Goal: Information Seeking & Learning: Learn about a topic

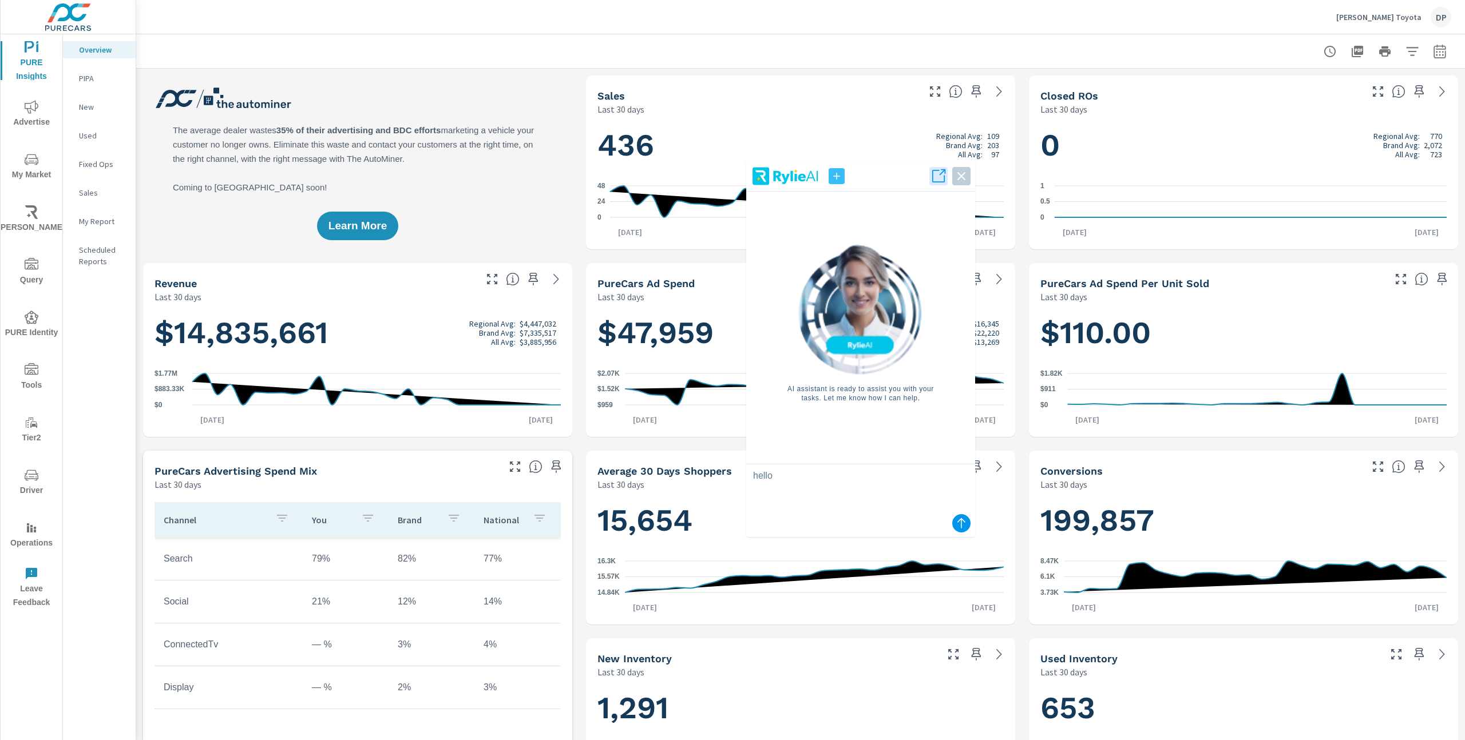
scroll to position [1, 0]
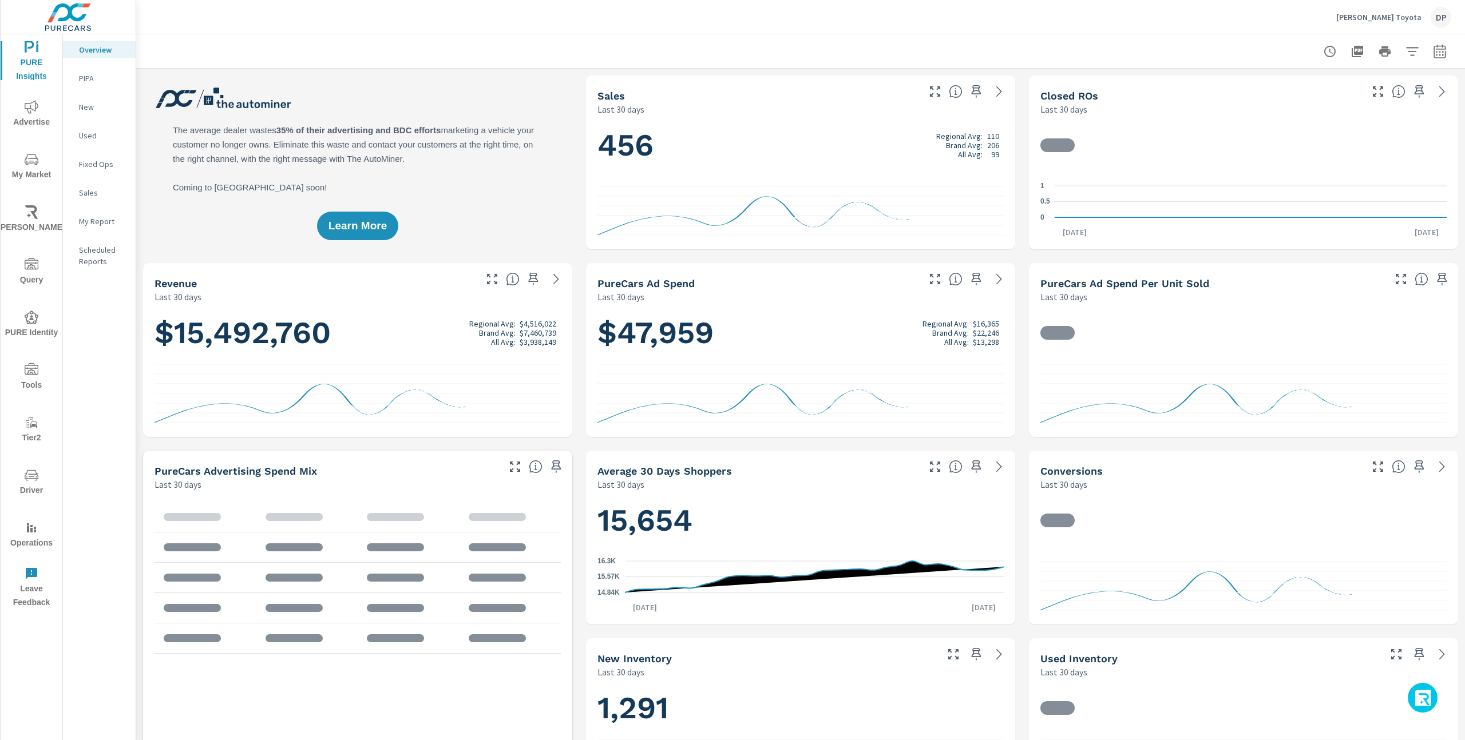
click at [1416, 696] on icon "button" at bounding box center [1423, 699] width 18 height 19
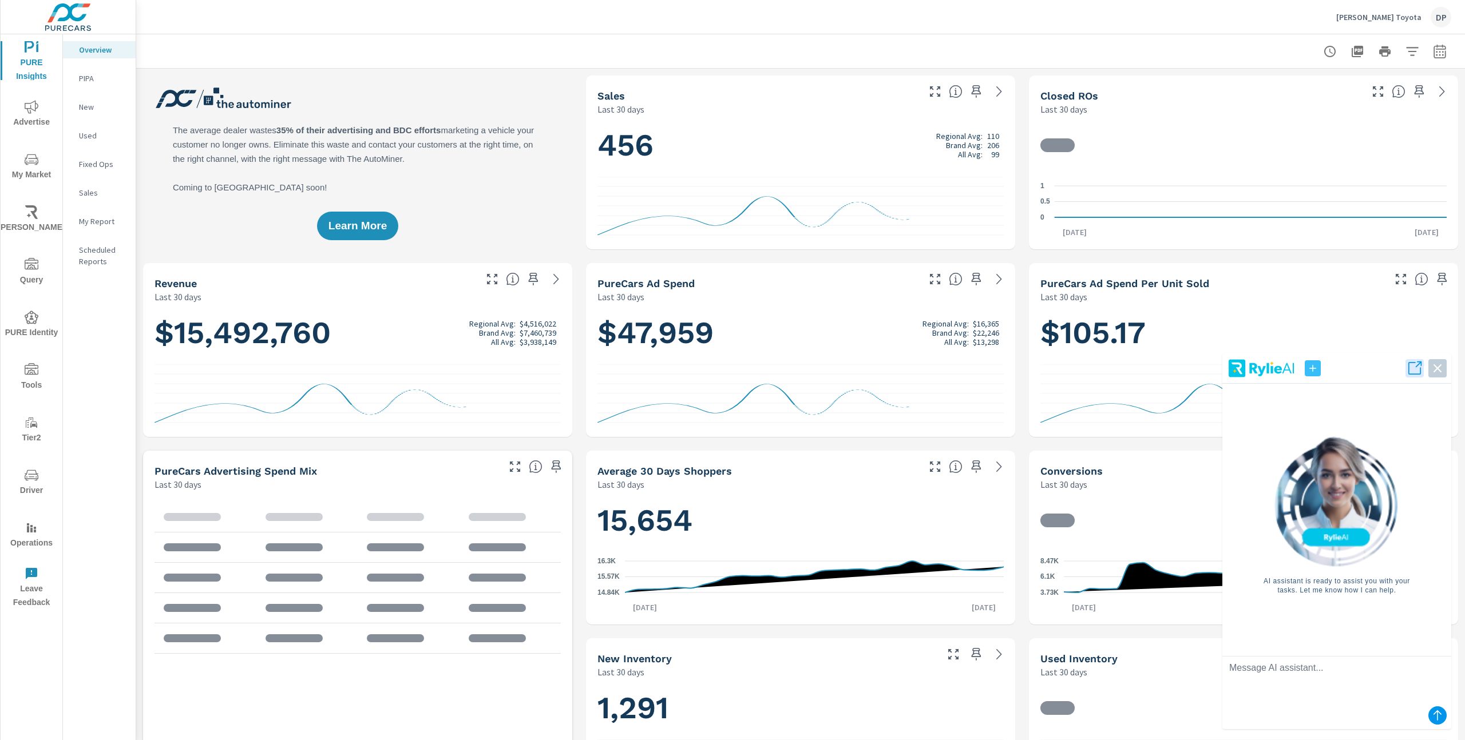
click at [1343, 680] on textarea at bounding box center [1336, 680] width 229 height 46
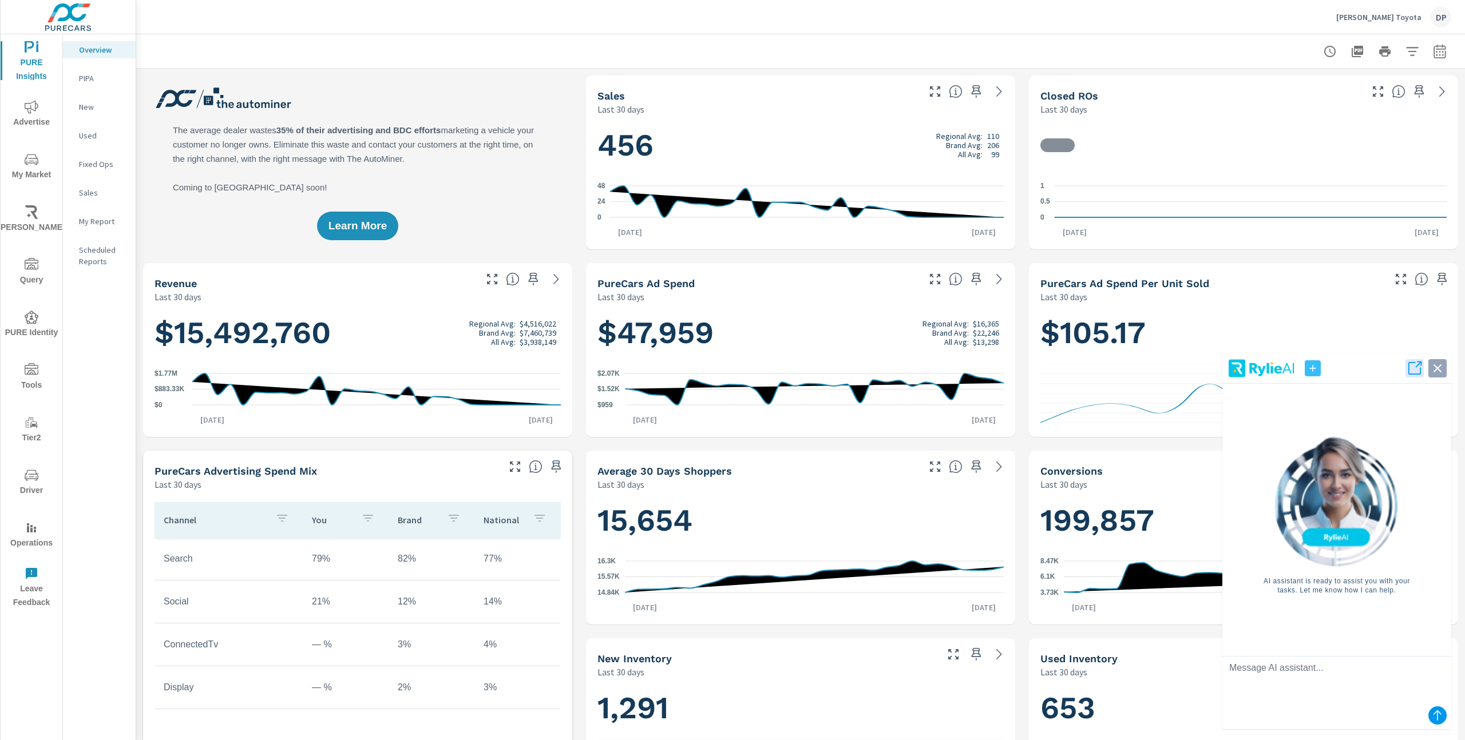
click at [1438, 371] on icon "button" at bounding box center [1437, 368] width 16 height 16
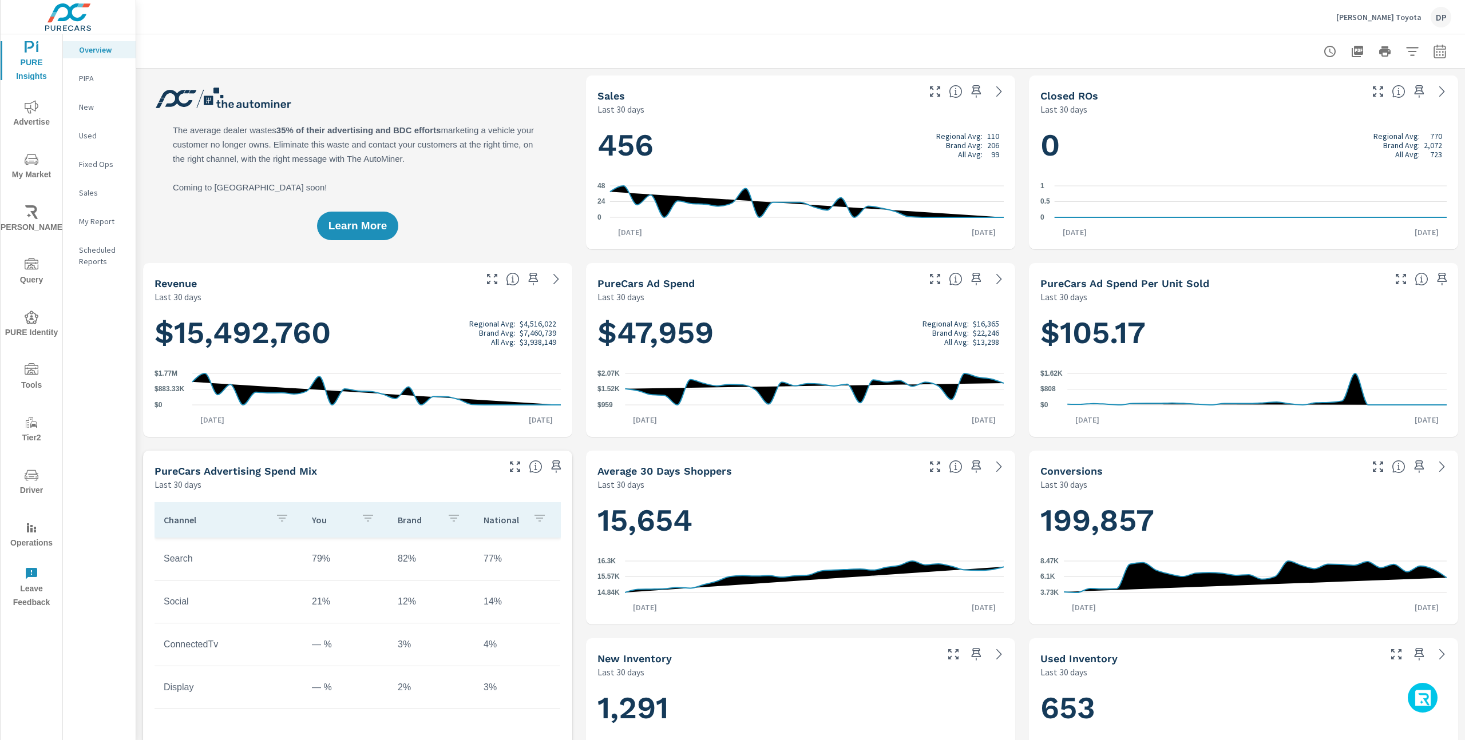
scroll to position [1, 0]
